Goal: Check status: Check status

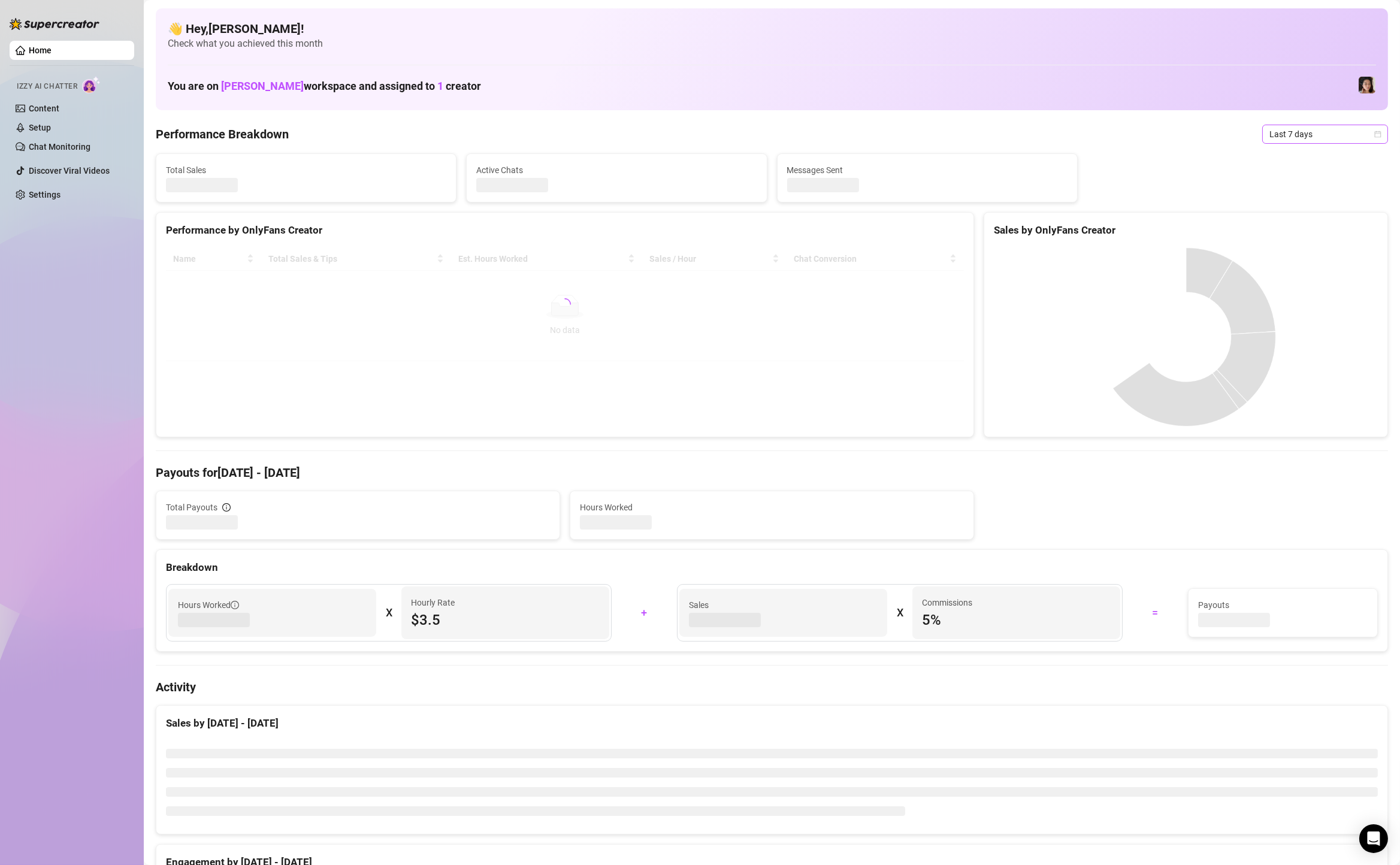
click at [1350, 139] on span "Last 7 days" at bounding box center [1325, 134] width 112 height 18
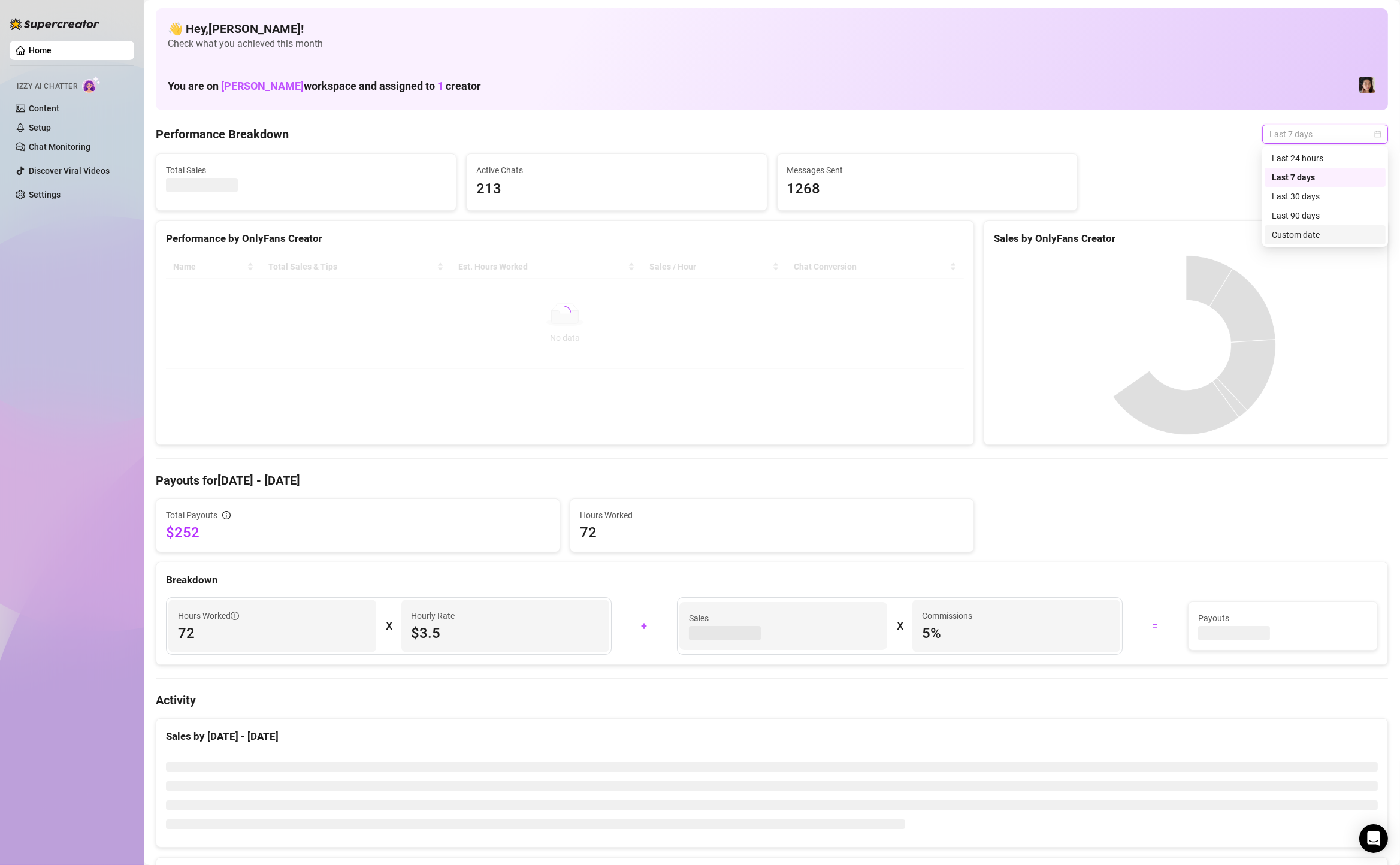
click at [1315, 234] on div "Custom date" at bounding box center [1325, 235] width 107 height 13
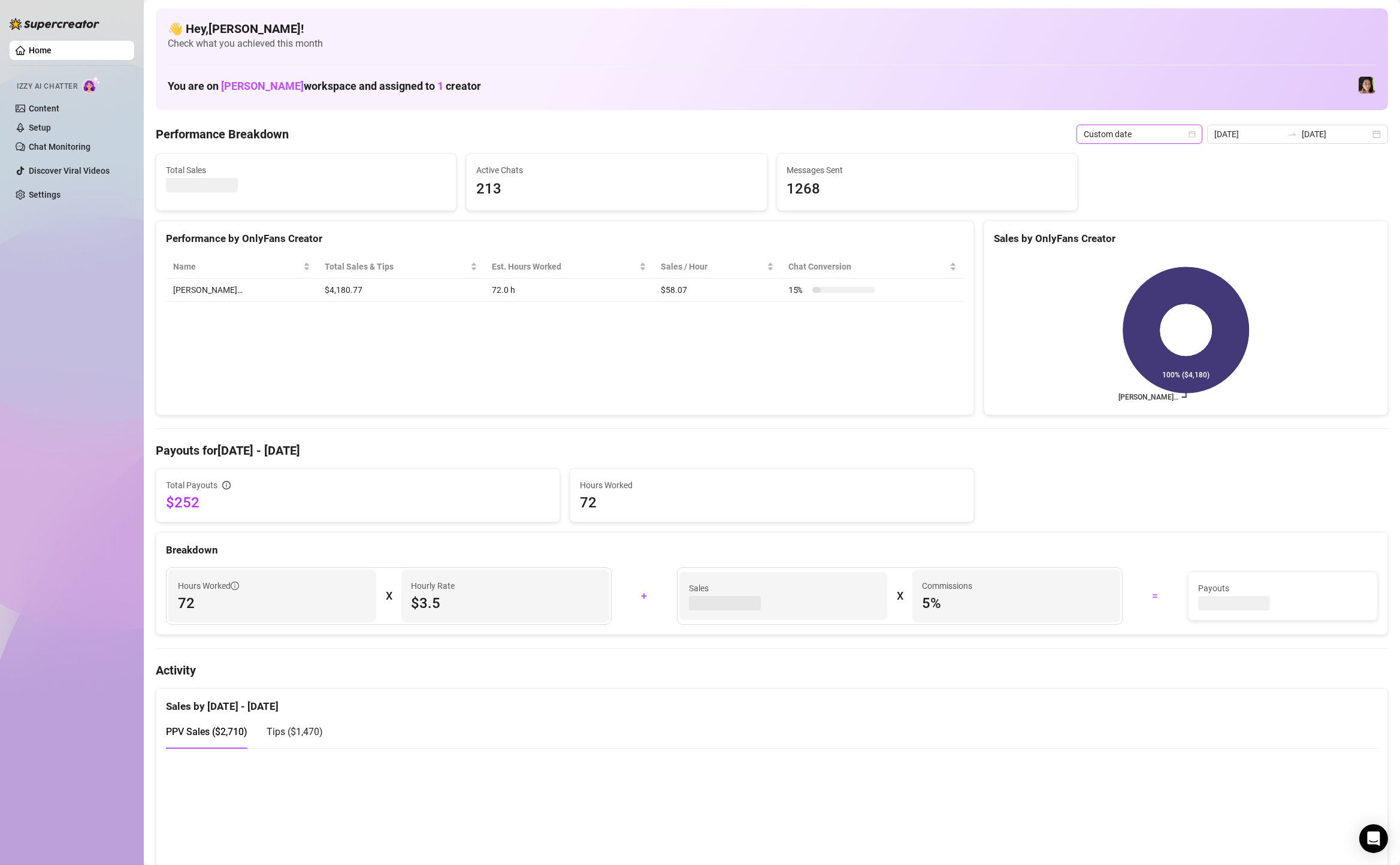
type input "[DATE]"
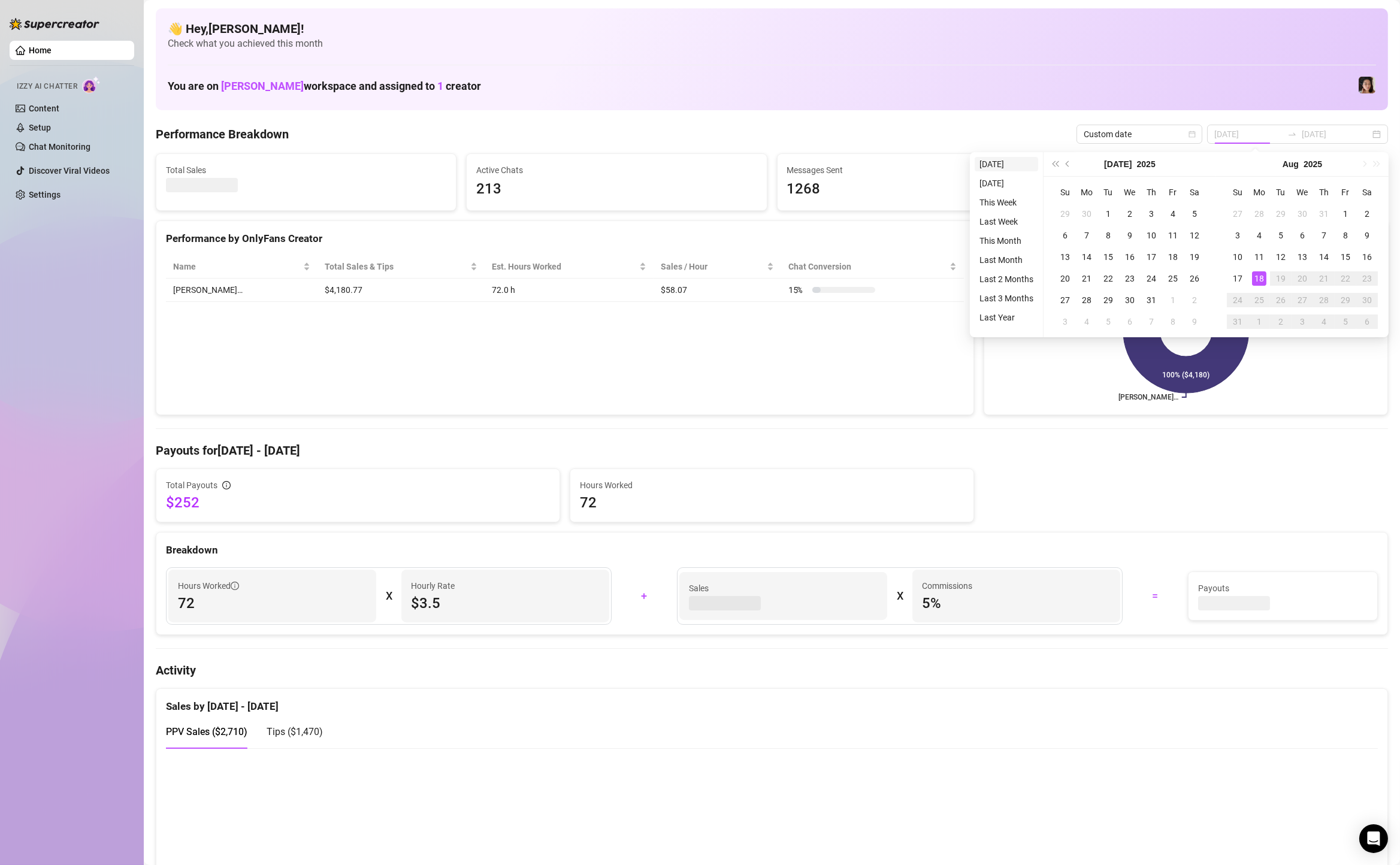
click at [990, 161] on li "[DATE]" at bounding box center [1007, 164] width 64 height 14
type input "[DATE]"
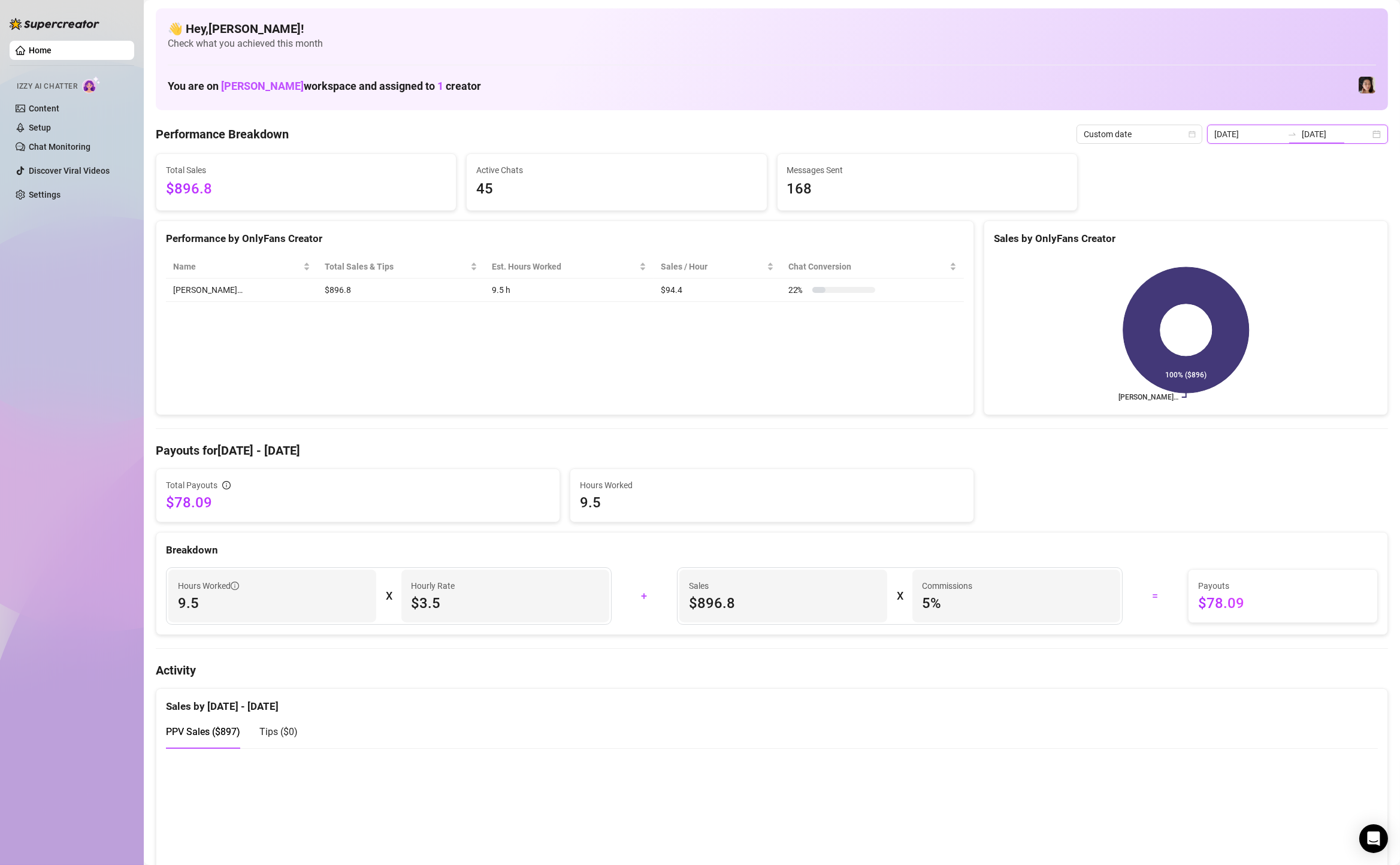
click at [1338, 137] on input "[DATE]" at bounding box center [1336, 134] width 68 height 13
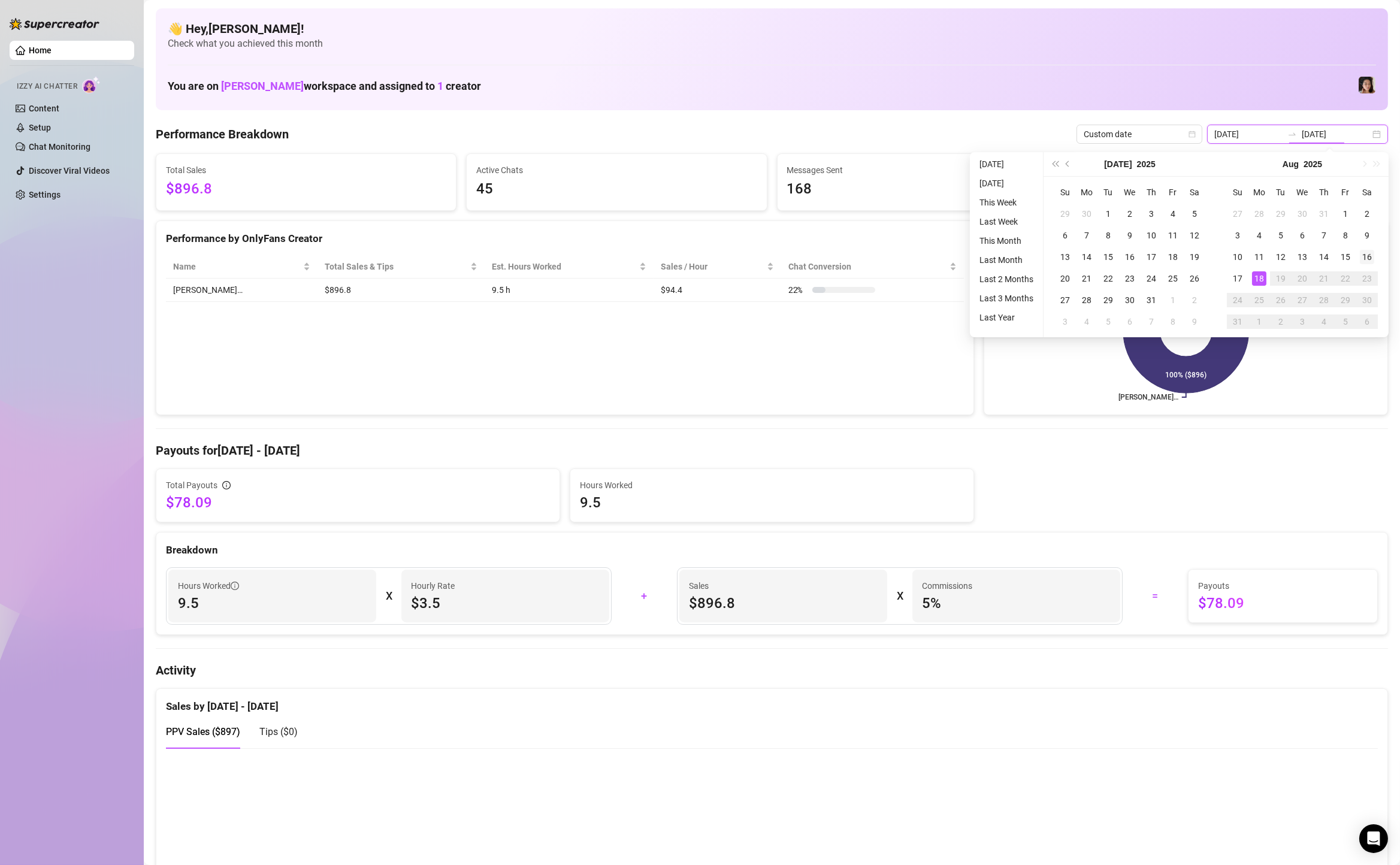
type input "2025-08-16"
click at [1369, 255] on div "16" at bounding box center [1367, 257] width 14 height 14
type input "2025-08-18"
click at [1257, 281] on div "18" at bounding box center [1259, 278] width 14 height 14
type input "2025-08-16"
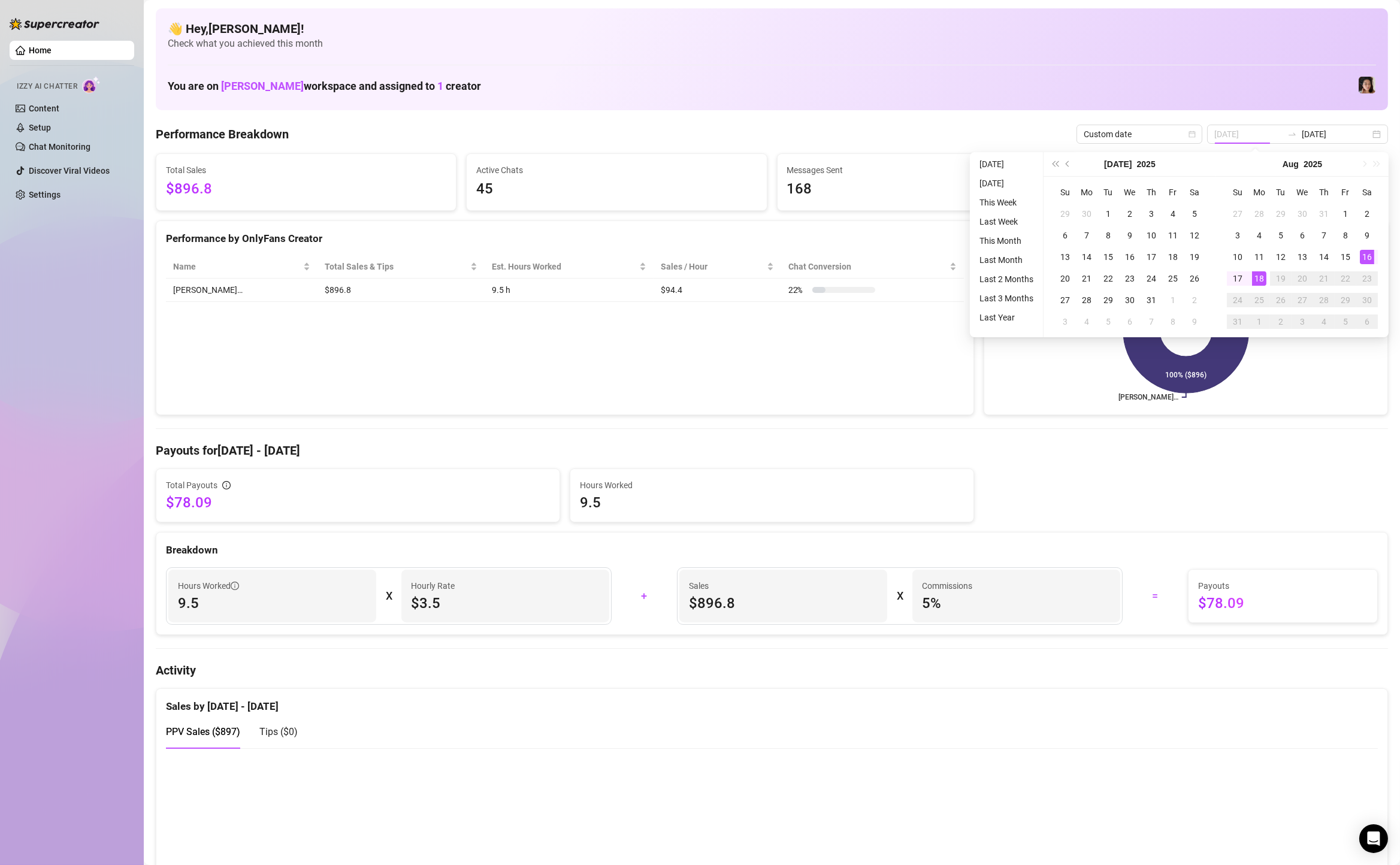
type input "2025-08-16"
type input "2025-08-18"
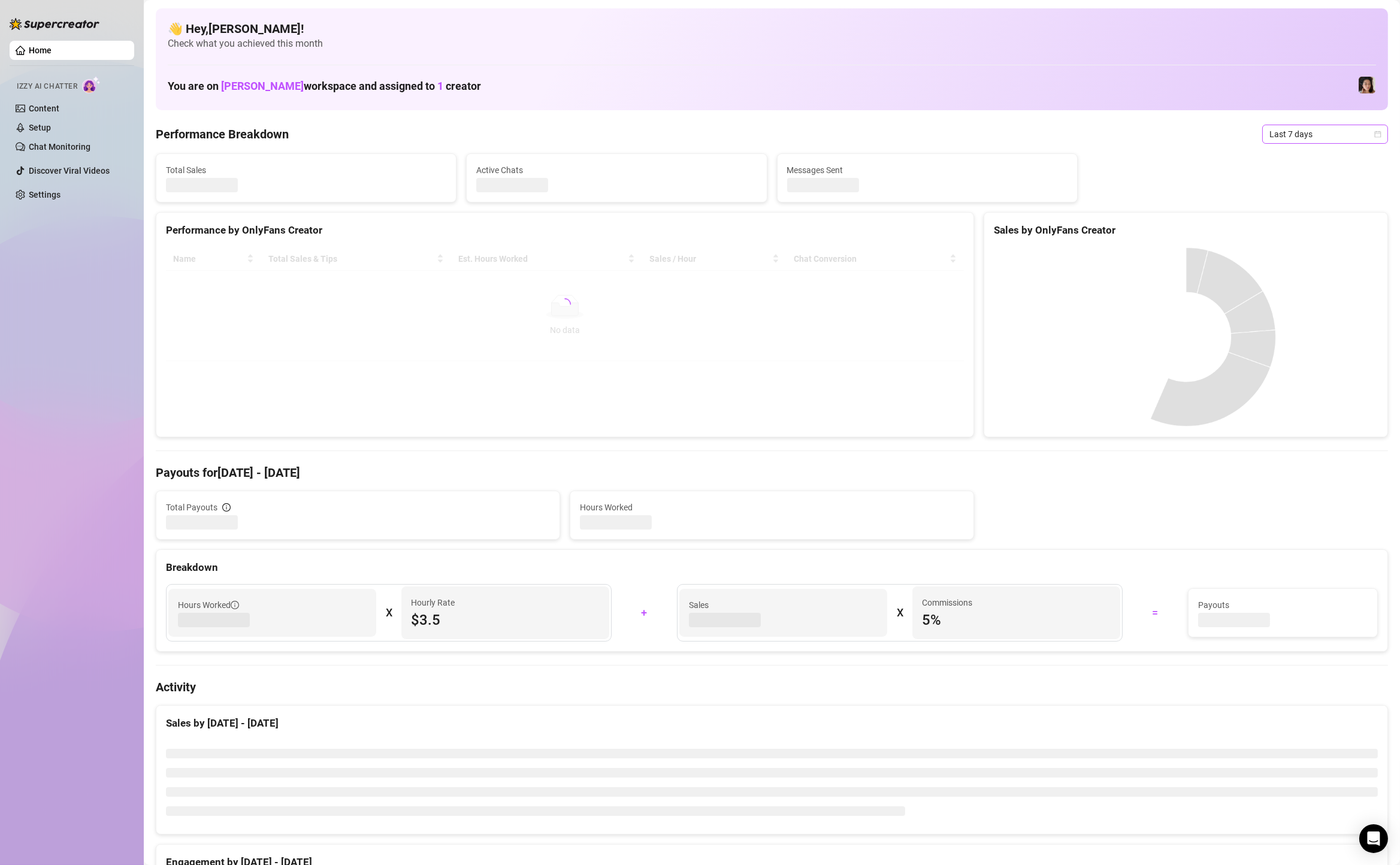
click at [1333, 130] on span "Last 7 days" at bounding box center [1325, 134] width 112 height 18
click at [1317, 230] on div "Custom date" at bounding box center [1325, 235] width 107 height 13
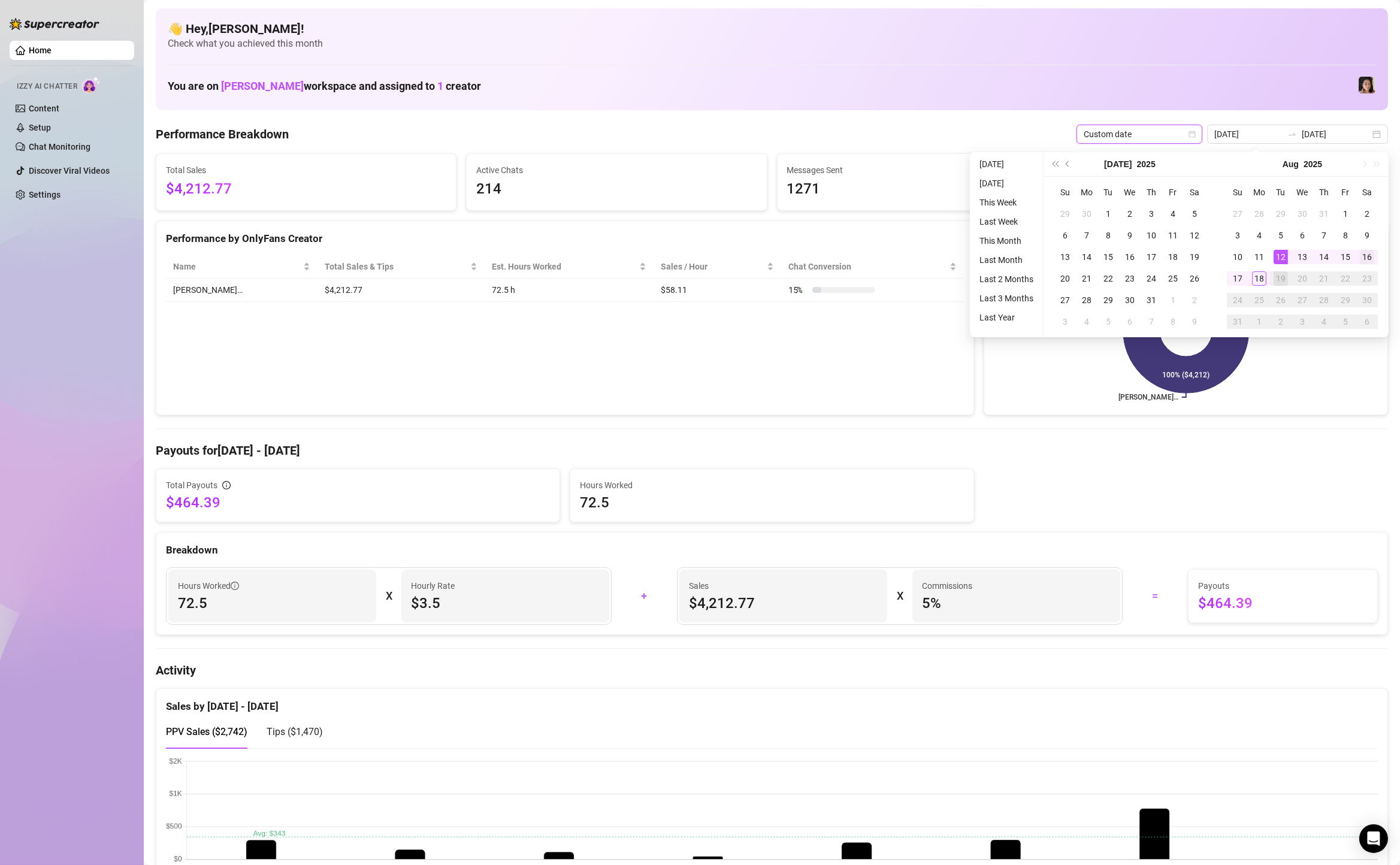
type input "2025-08-16"
click at [1371, 255] on div "16" at bounding box center [1367, 257] width 14 height 14
type input "[DATE]"
click at [1259, 273] on div "18" at bounding box center [1259, 278] width 14 height 14
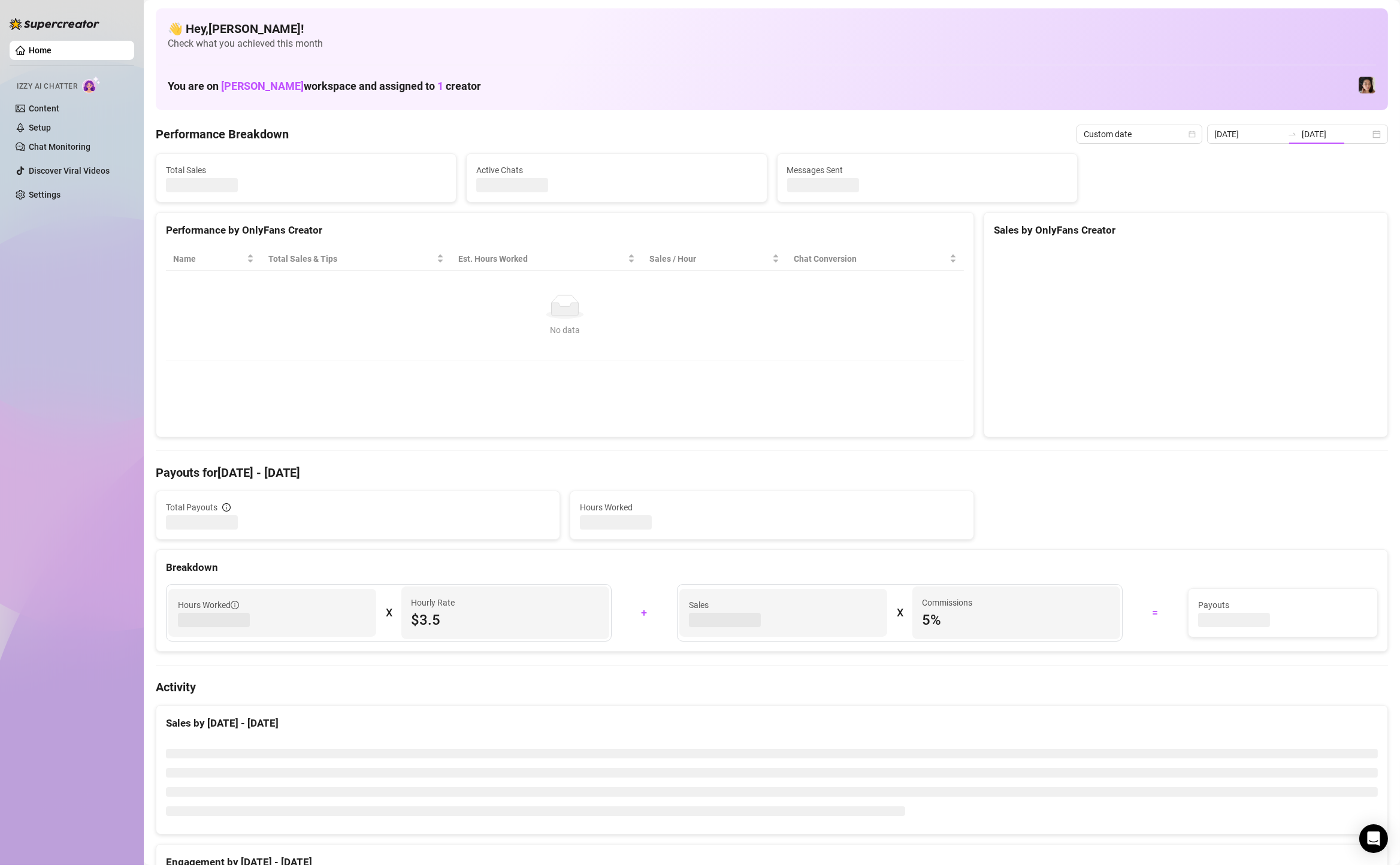
type input "2025-08-16"
type input "[DATE]"
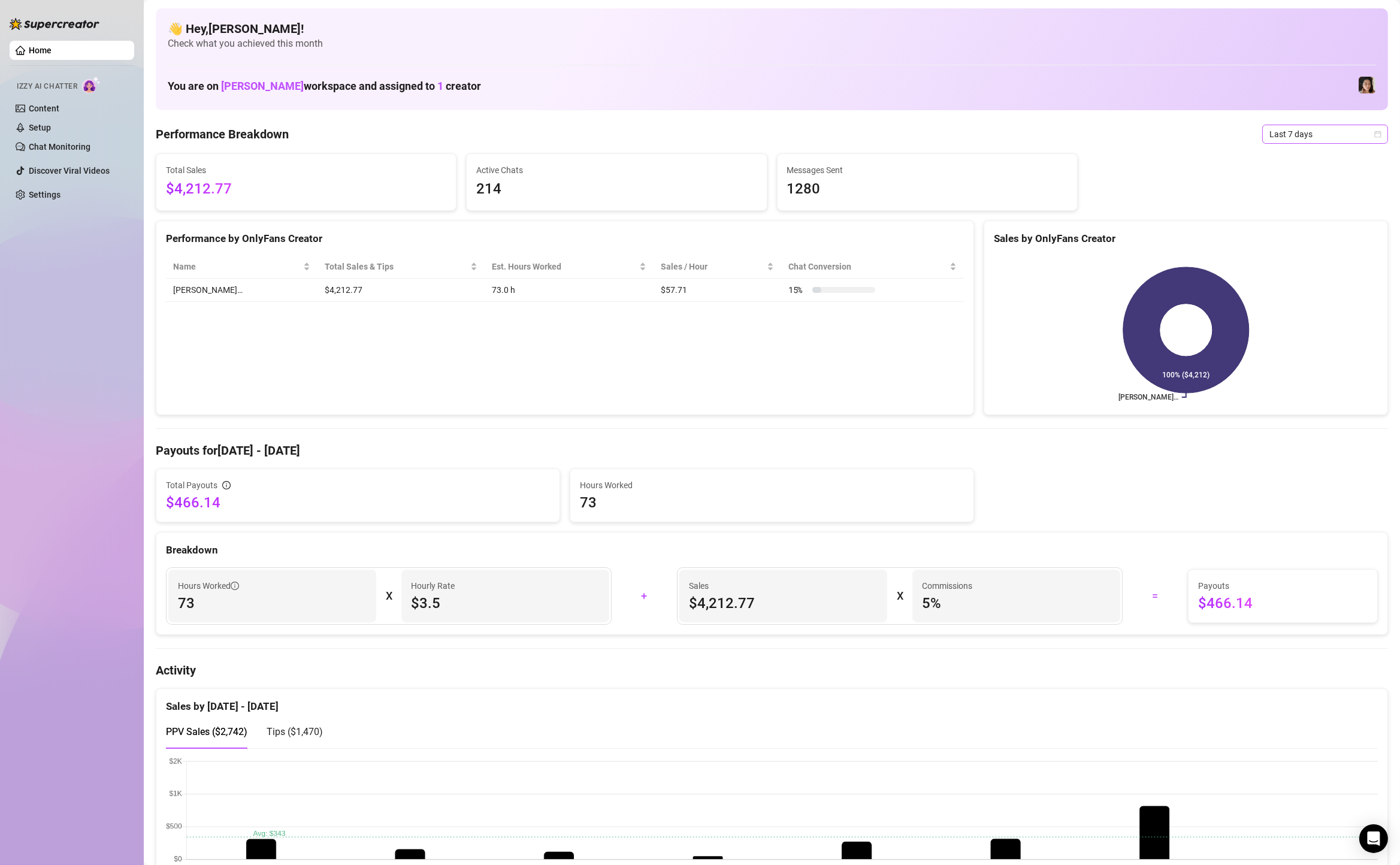
click at [1319, 131] on span "Last 7 days" at bounding box center [1325, 134] width 112 height 18
click at [1300, 232] on div "Custom date" at bounding box center [1325, 235] width 107 height 13
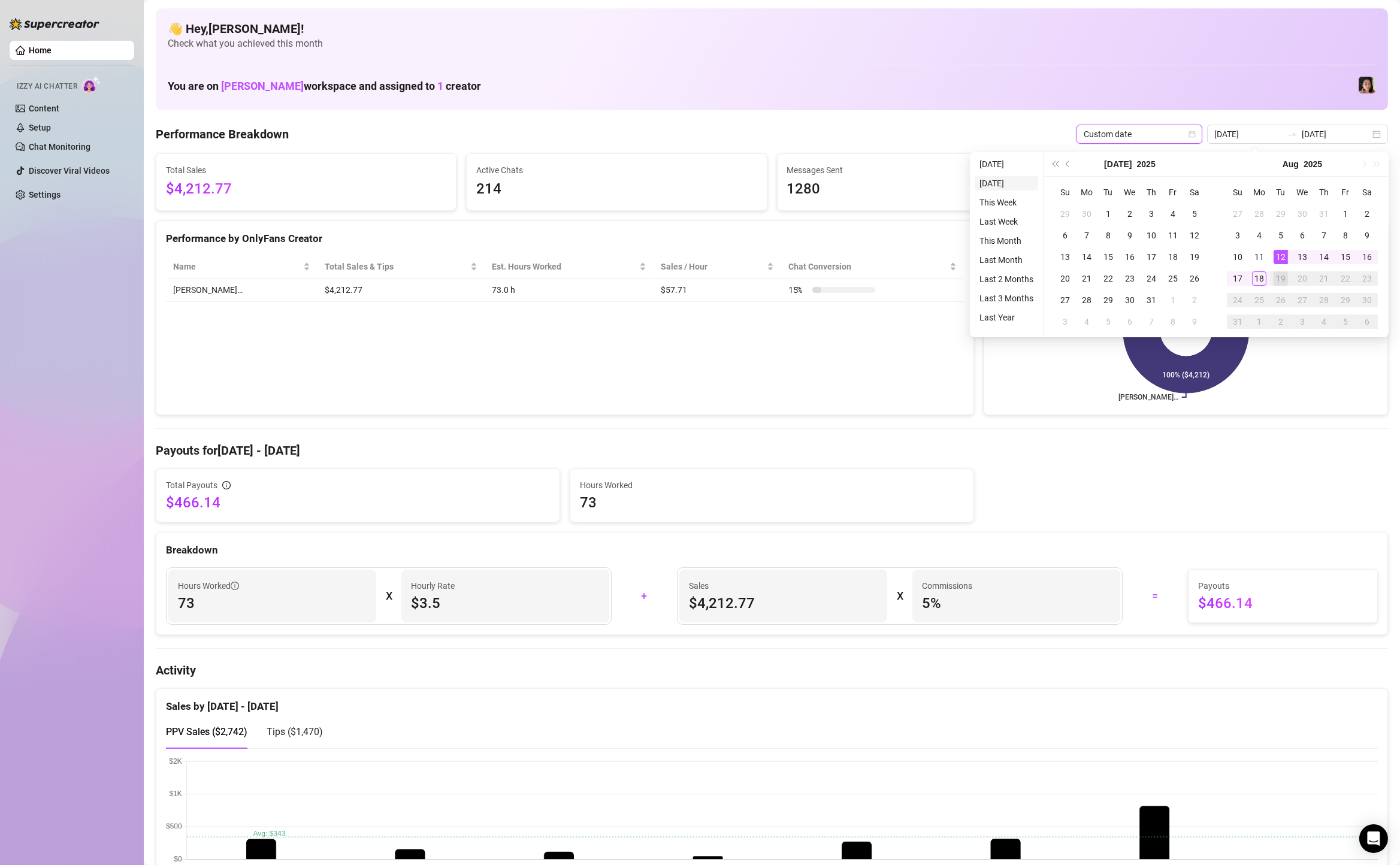
type input "[DATE]"
type input "2025-08-18"
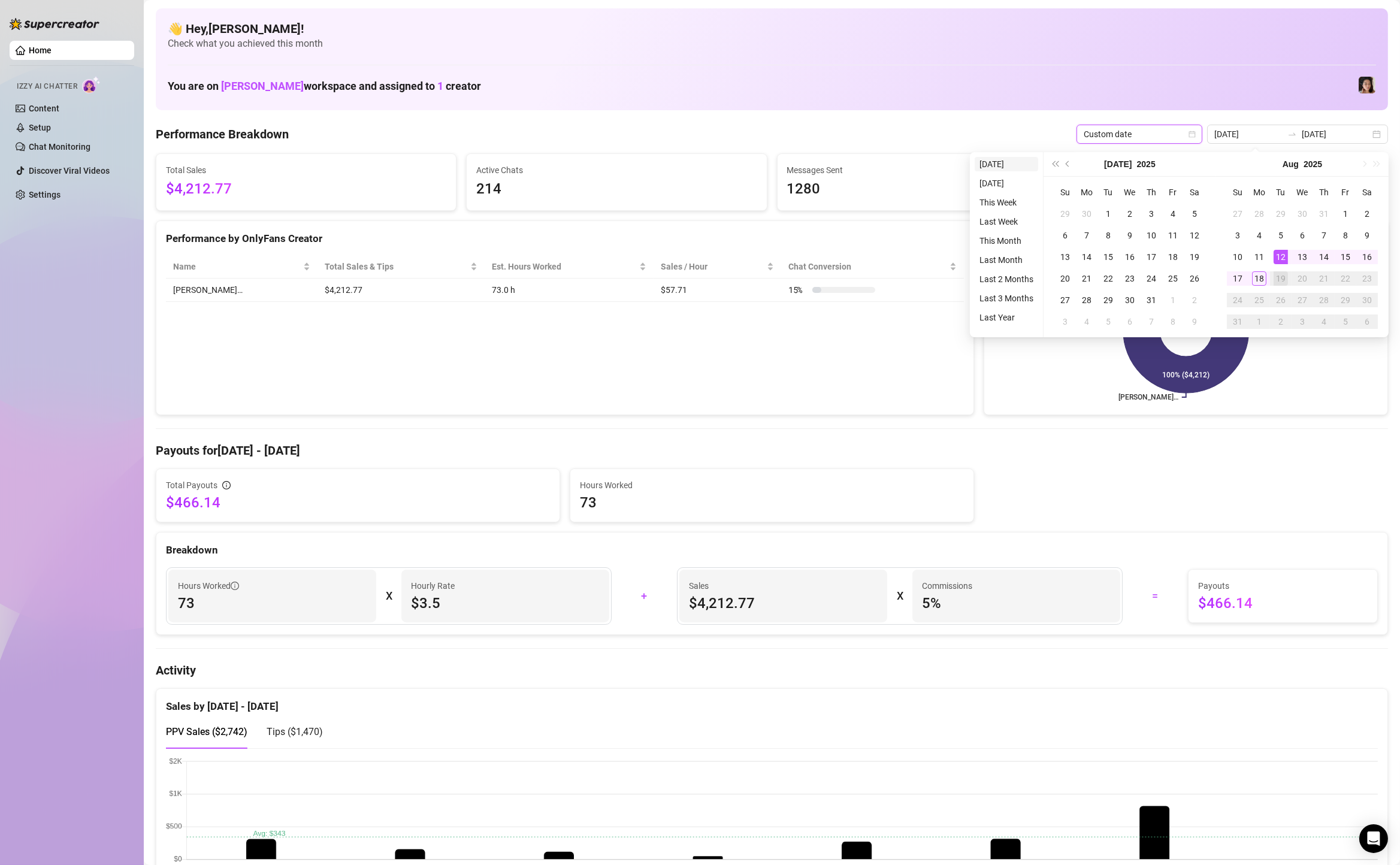
type input "2025-08-18"
click at [1009, 162] on li "Today" at bounding box center [1007, 164] width 64 height 14
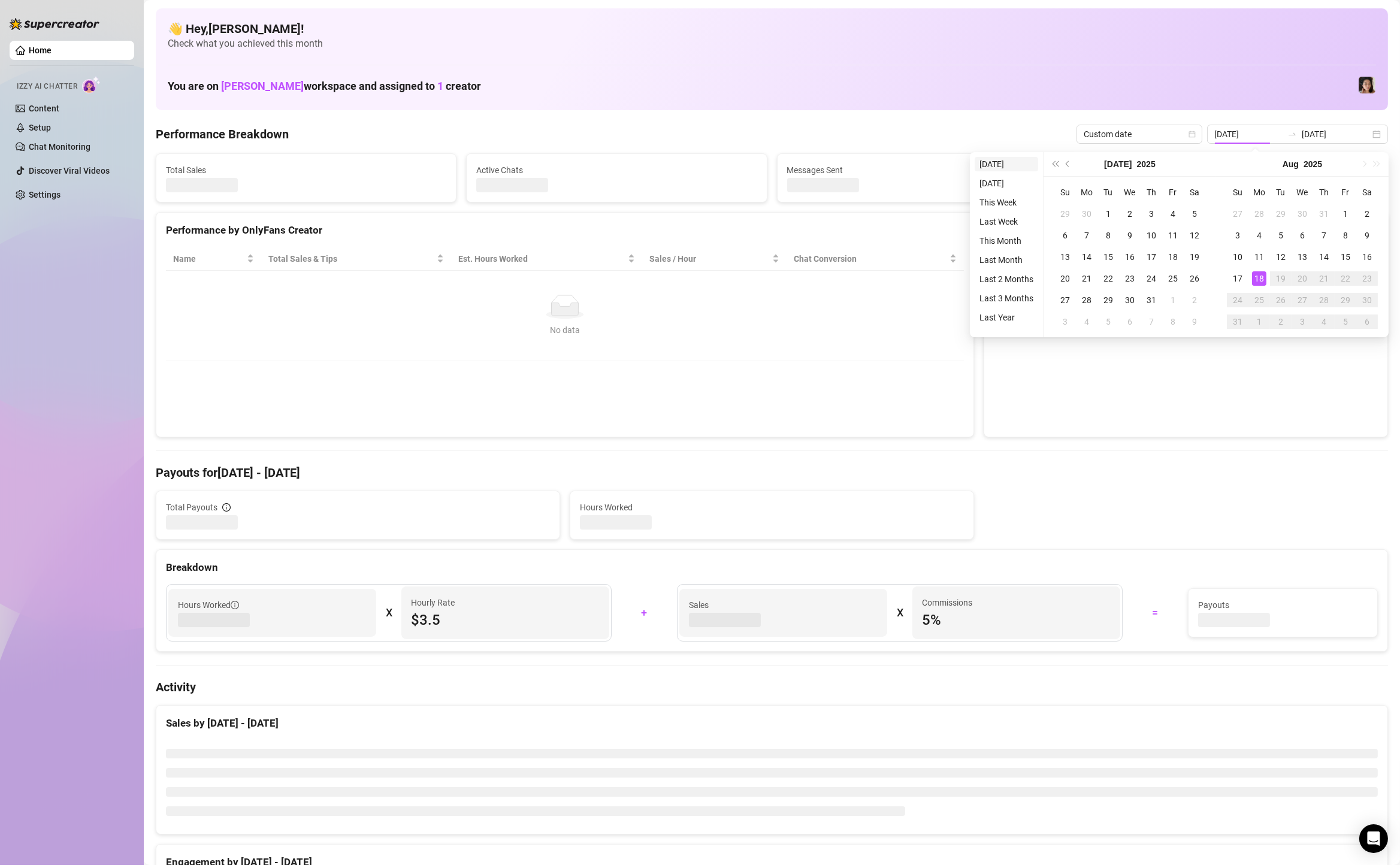
type input "2025-08-18"
